Goal: Task Accomplishment & Management: Complete application form

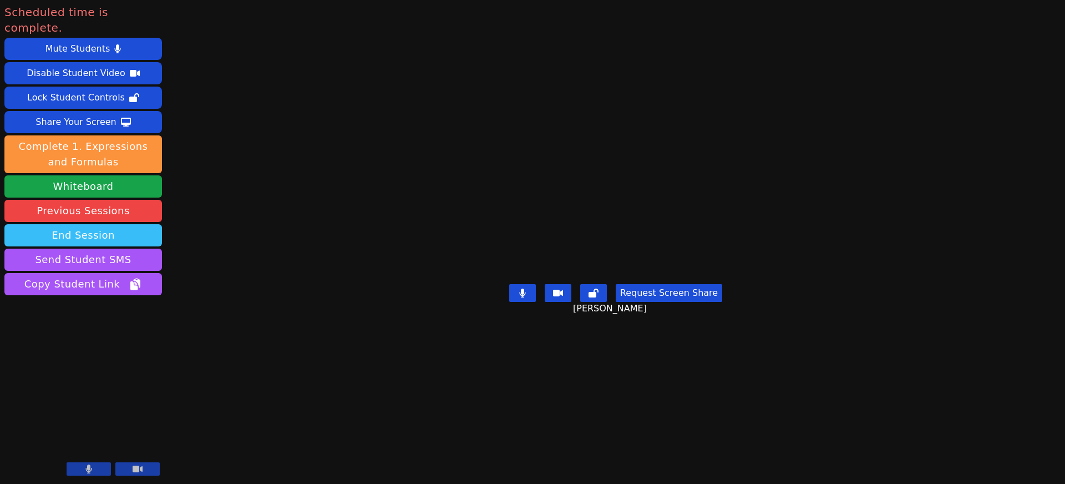
click at [85, 224] on button "End Session" at bounding box center [83, 235] width 158 height 22
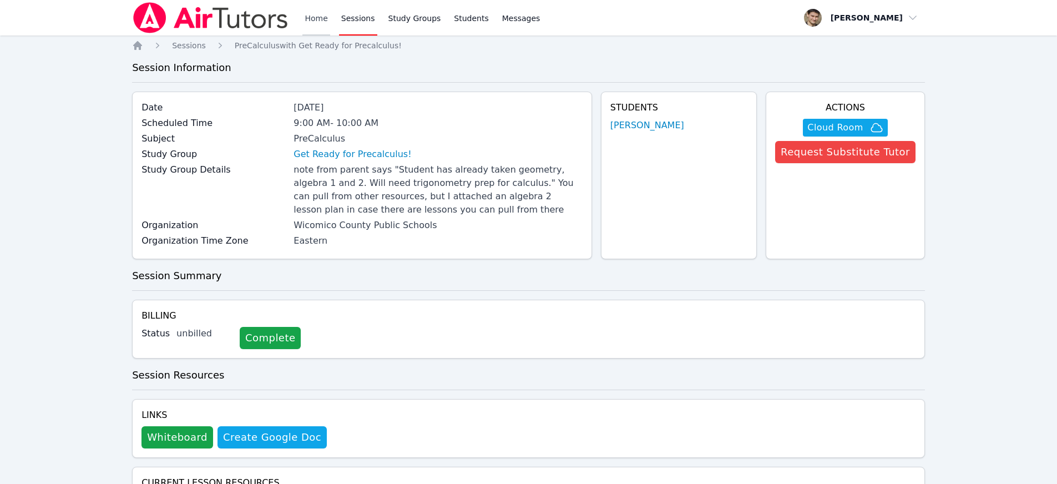
click at [322, 17] on link "Home" at bounding box center [315, 18] width 27 height 36
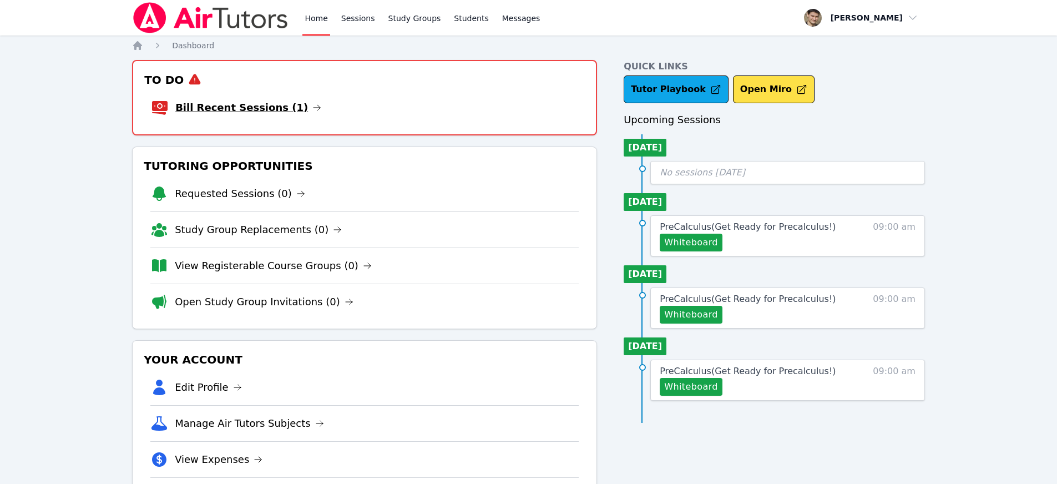
click at [270, 108] on link "Bill Recent Sessions (1)" at bounding box center [248, 108] width 146 height 16
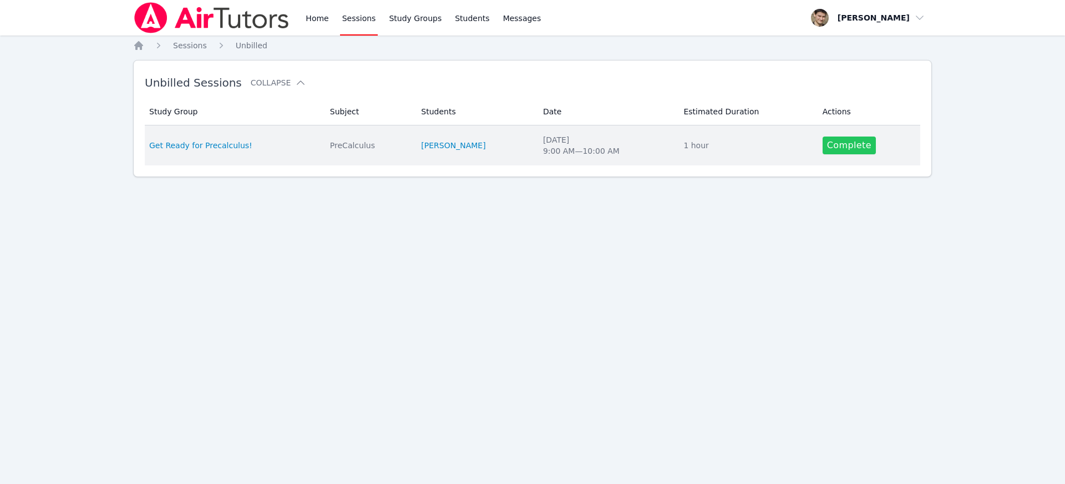
click at [849, 145] on link "Complete" at bounding box center [849, 146] width 53 height 18
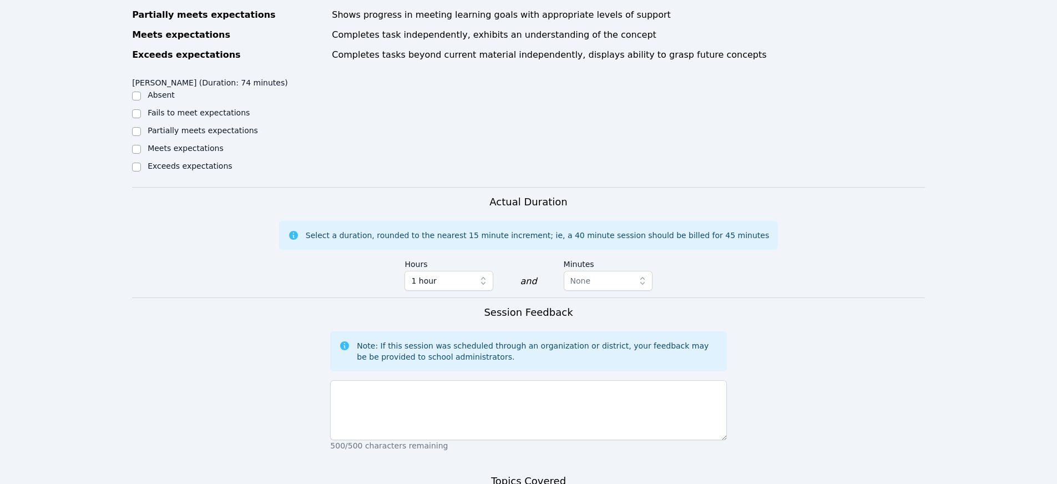
scroll to position [557, 0]
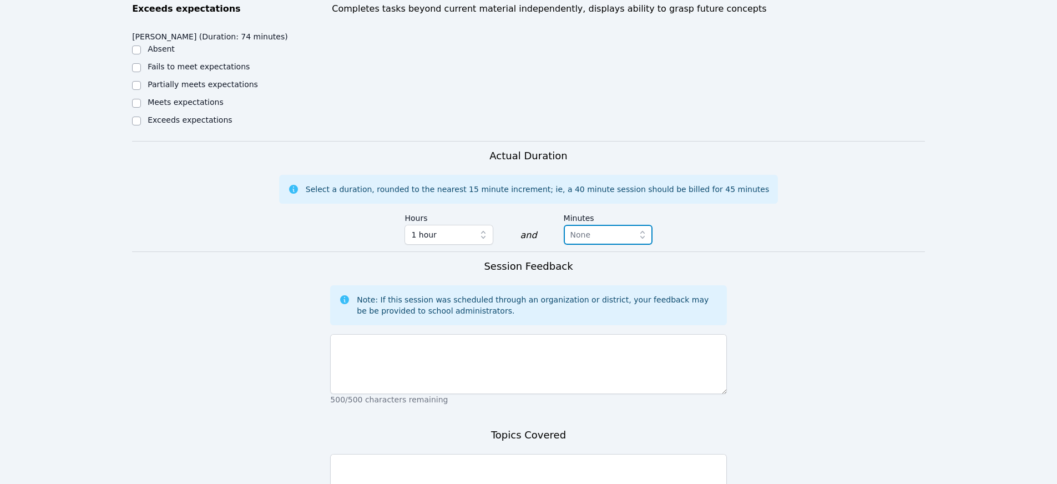
click at [588, 239] on span "None" at bounding box center [600, 234] width 60 height 13
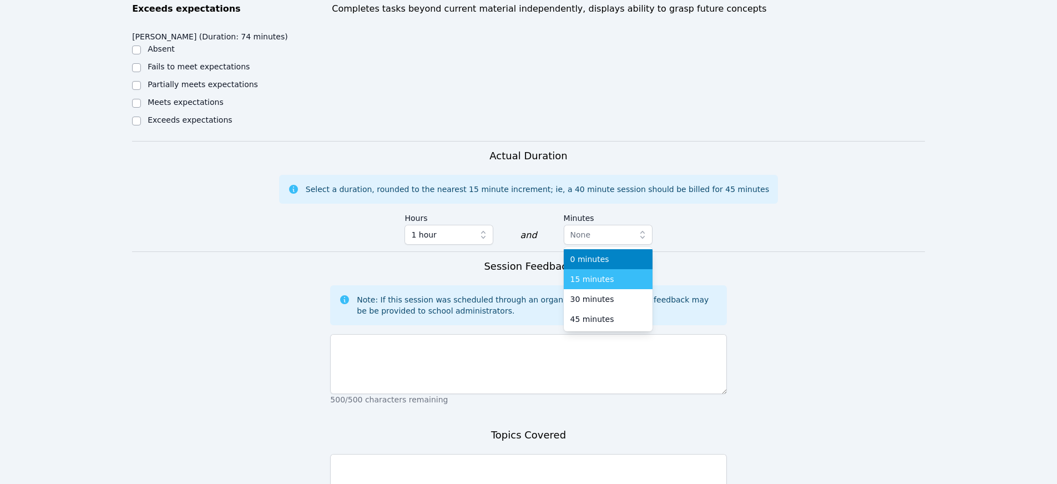
click at [592, 279] on span "15 minutes" at bounding box center [592, 279] width 44 height 11
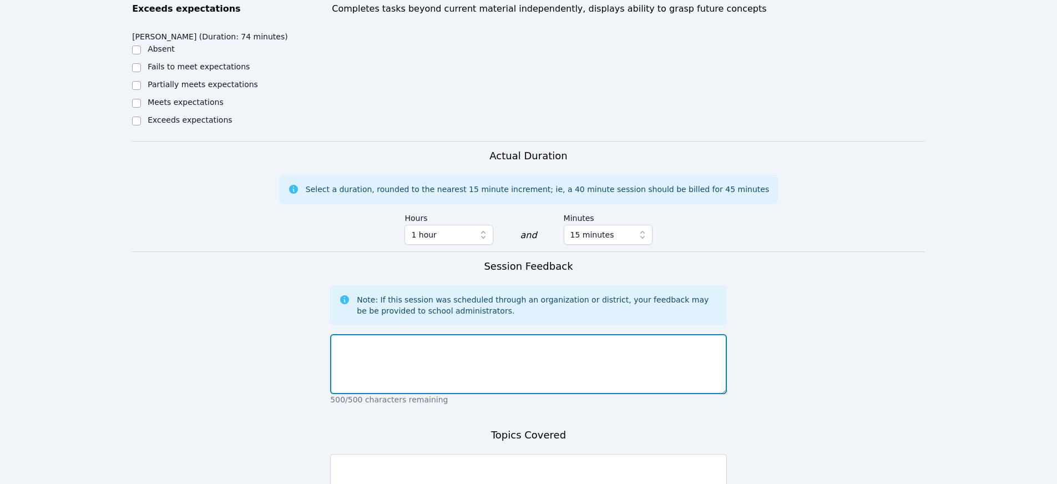
click at [431, 386] on textarea at bounding box center [528, 364] width 396 height 60
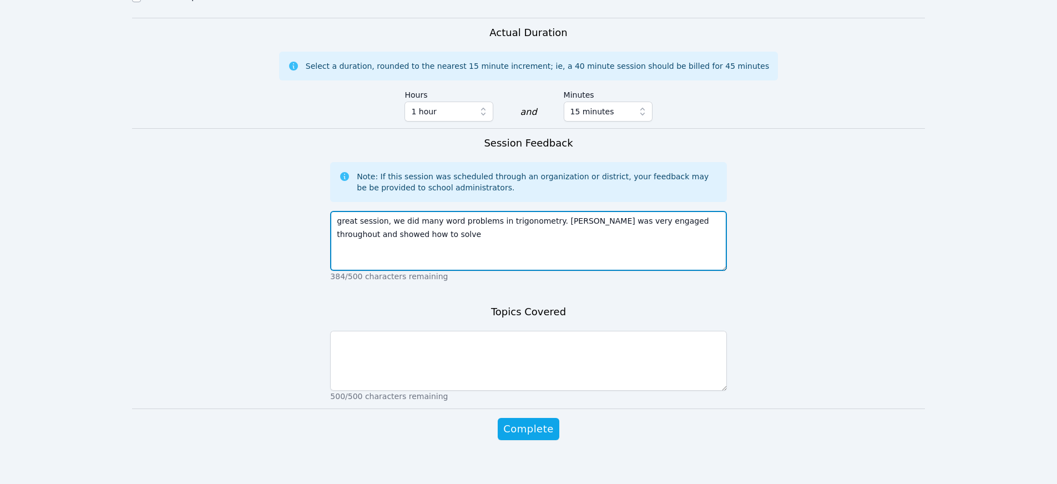
scroll to position [689, 0]
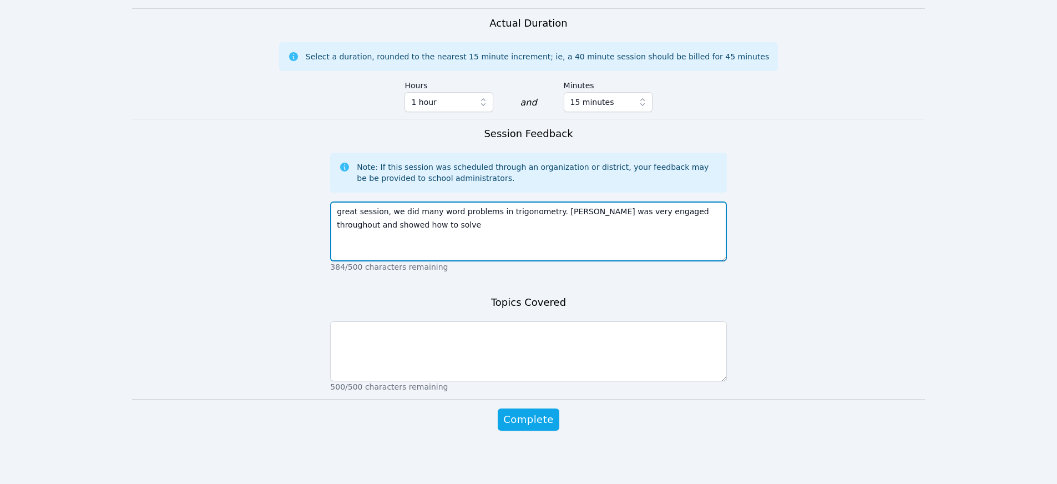
type textarea "great session, we did many word problems in trigonometry. [PERSON_NAME] was ver…"
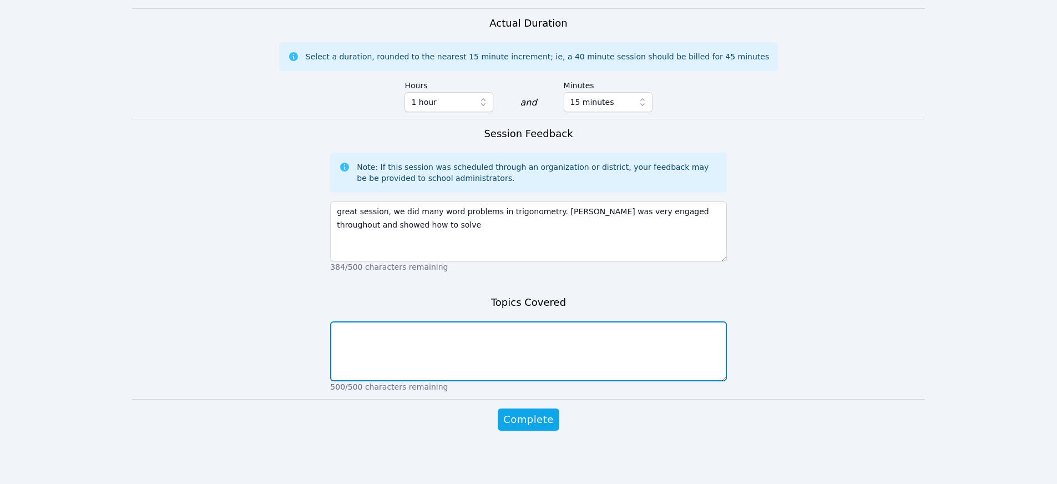
click at [418, 339] on textarea at bounding box center [528, 351] width 396 height 60
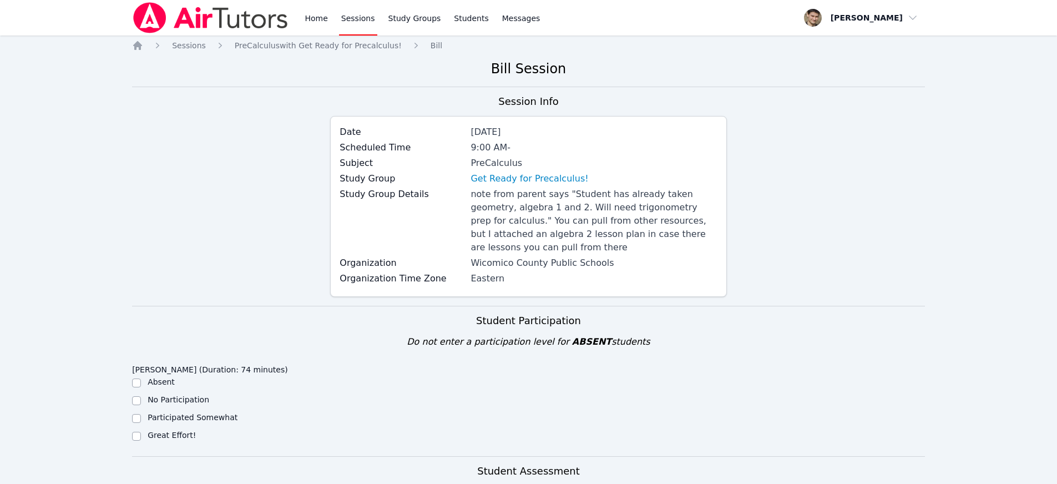
scroll to position [219, 0]
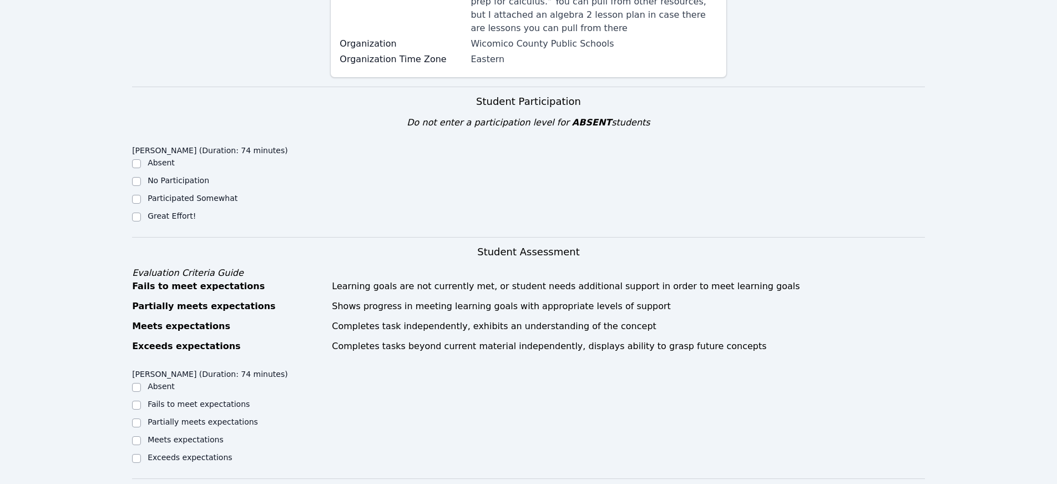
type textarea "word problems with three trigonometric functions"
click at [134, 217] on input "Great Effort!" at bounding box center [136, 217] width 9 height 9
checkbox input "true"
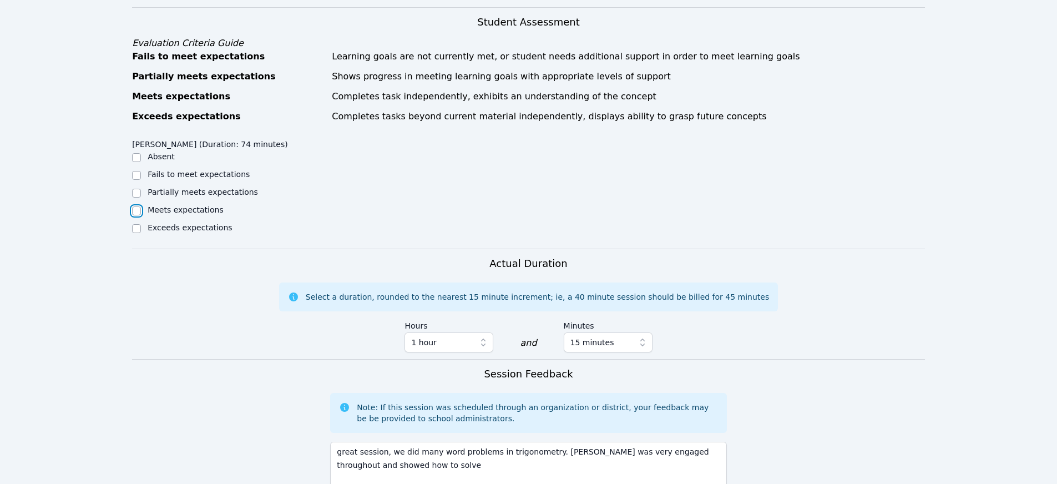
click at [134, 210] on input "Meets expectations" at bounding box center [136, 210] width 9 height 9
checkbox input "true"
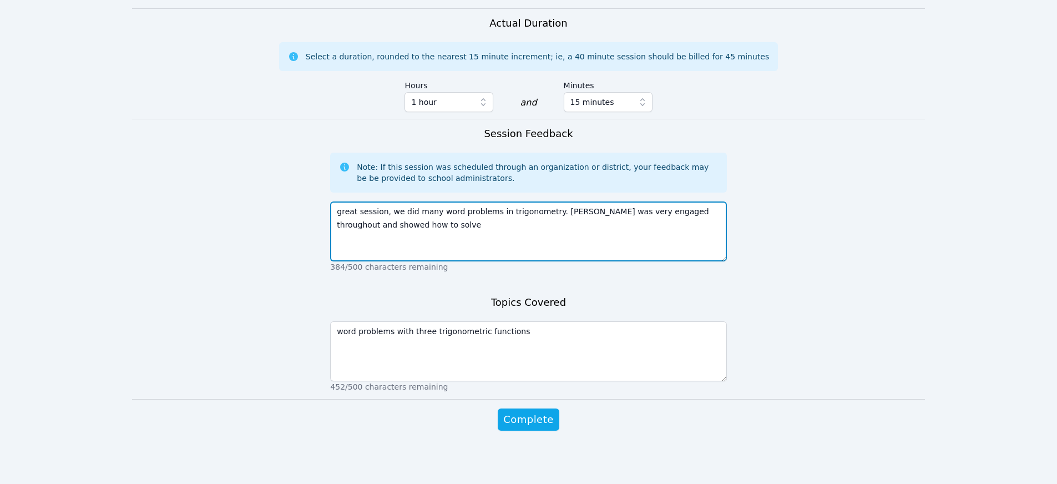
click at [429, 222] on textarea "great session, we did many word problems in trigonometry. [PERSON_NAME] was ver…" at bounding box center [528, 231] width 396 height 60
click at [605, 226] on textarea "great session, we did many word problems in trigonometry. [PERSON_NAME] was ver…" at bounding box center [528, 231] width 396 height 60
click at [672, 229] on textarea "great session, we did many word problems in trigonometry. [PERSON_NAME] was ver…" at bounding box center [528, 231] width 396 height 60
type textarea "great session, we did many word problems in trigonometry. [PERSON_NAME] was ver…"
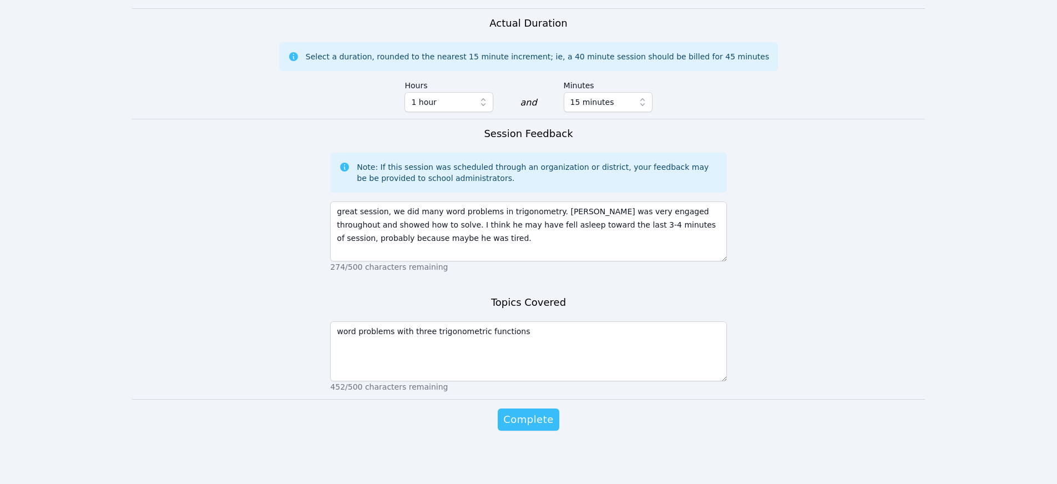
click at [524, 421] on span "Complete" at bounding box center [528, 420] width 50 height 16
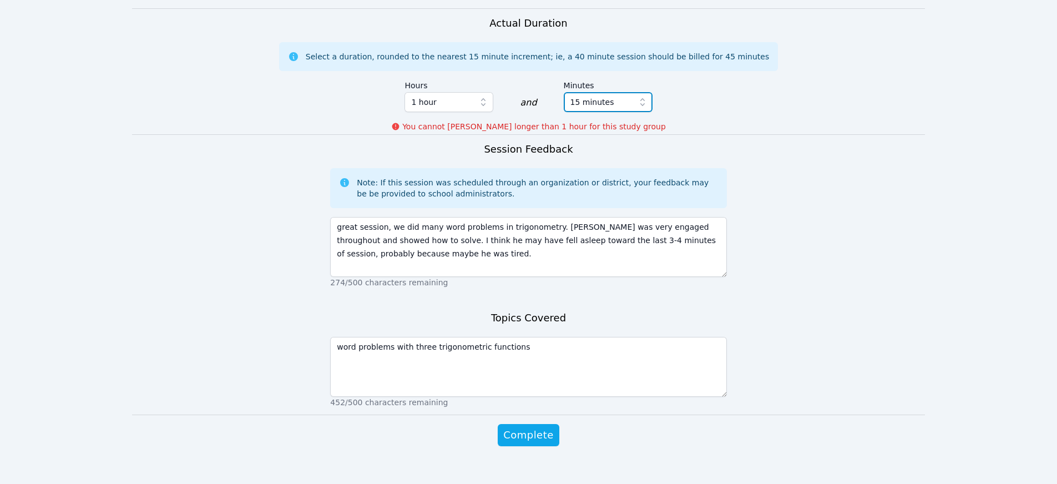
click at [596, 105] on span "15 minutes" at bounding box center [592, 101] width 44 height 13
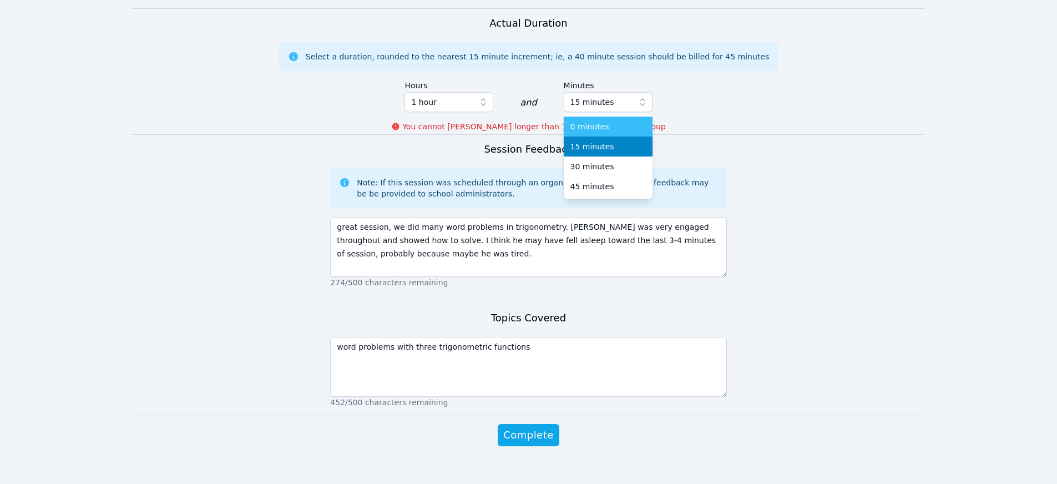
click at [600, 122] on span "0 minutes" at bounding box center [589, 126] width 39 height 11
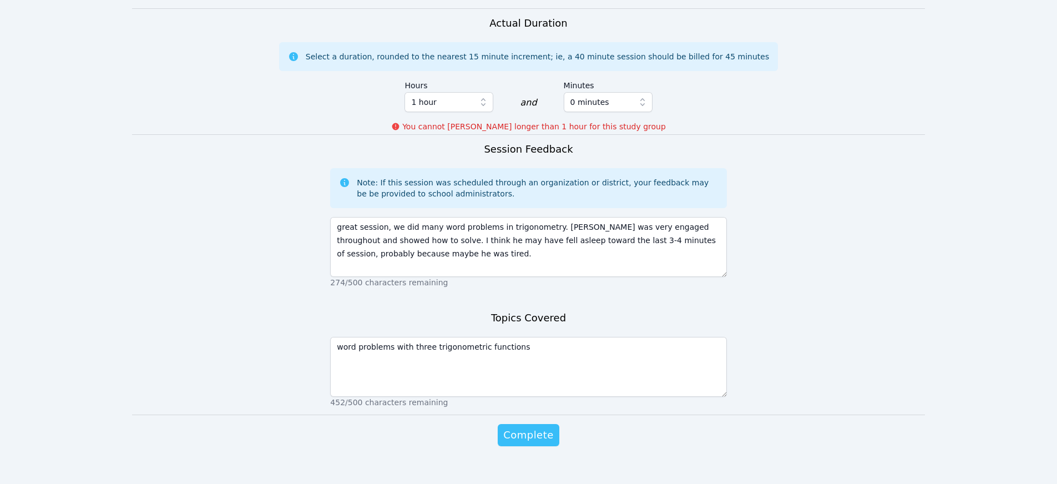
click at [528, 439] on span "Complete" at bounding box center [528, 435] width 50 height 16
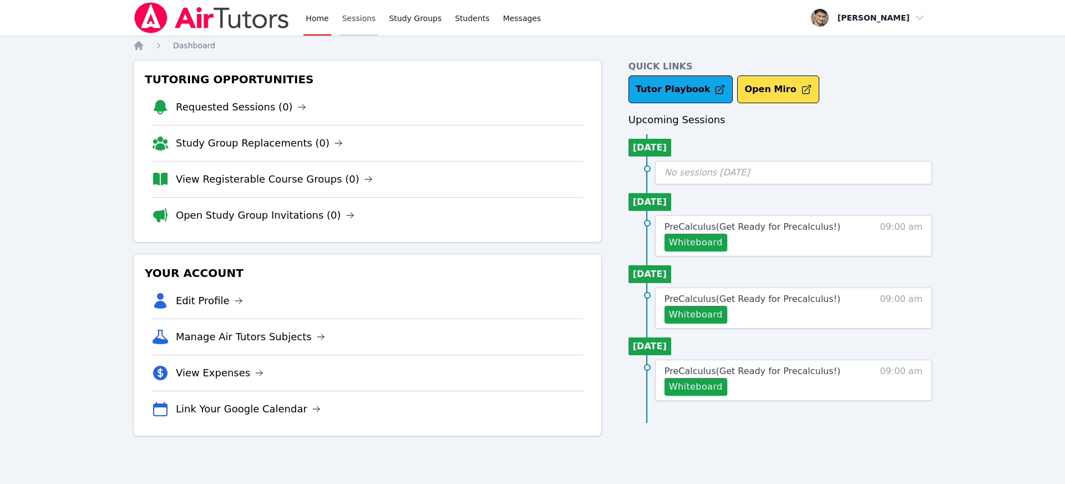
click at [348, 18] on link "Sessions" at bounding box center [359, 18] width 38 height 36
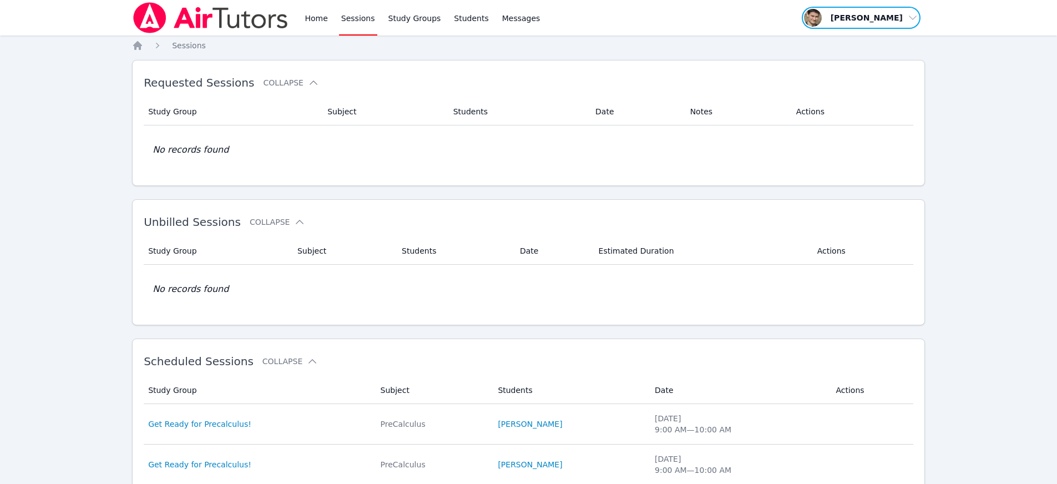
click at [885, 18] on span "button" at bounding box center [861, 18] width 121 height 24
click at [840, 62] on button "Logout" at bounding box center [865, 63] width 107 height 20
